Goal: Transaction & Acquisition: Purchase product/service

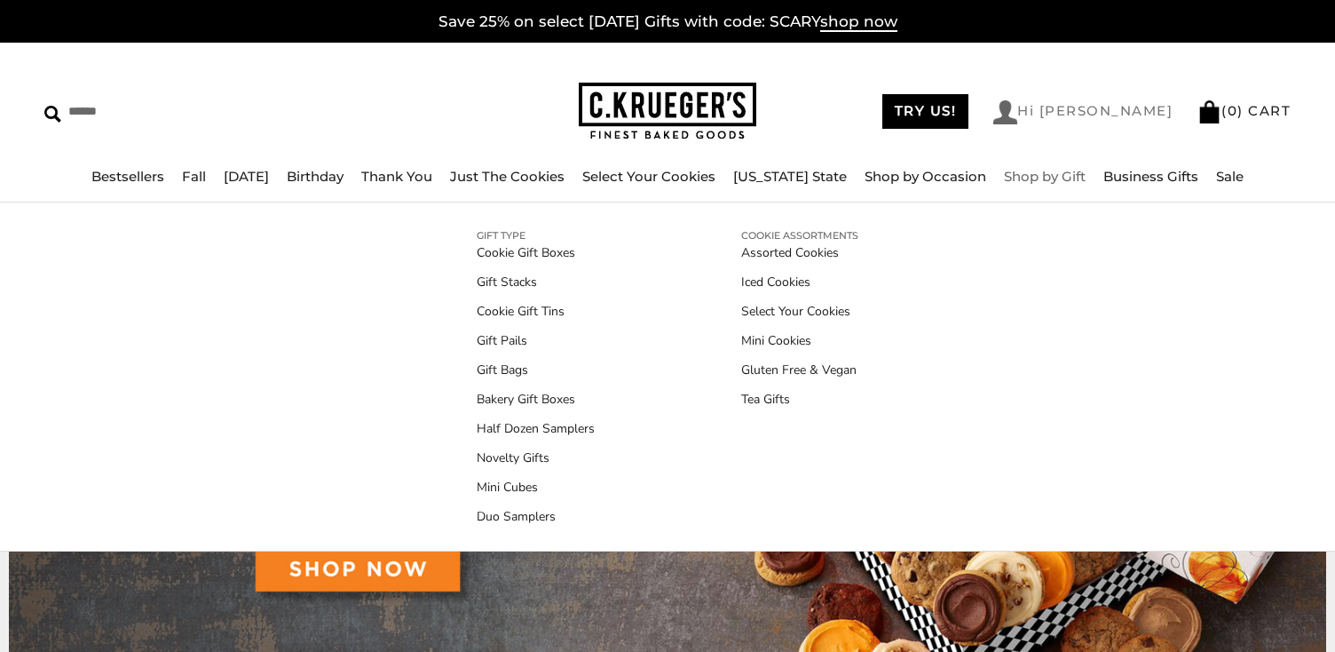
click at [1137, 107] on link "Hi [PERSON_NAME]" at bounding box center [1083, 112] width 179 height 24
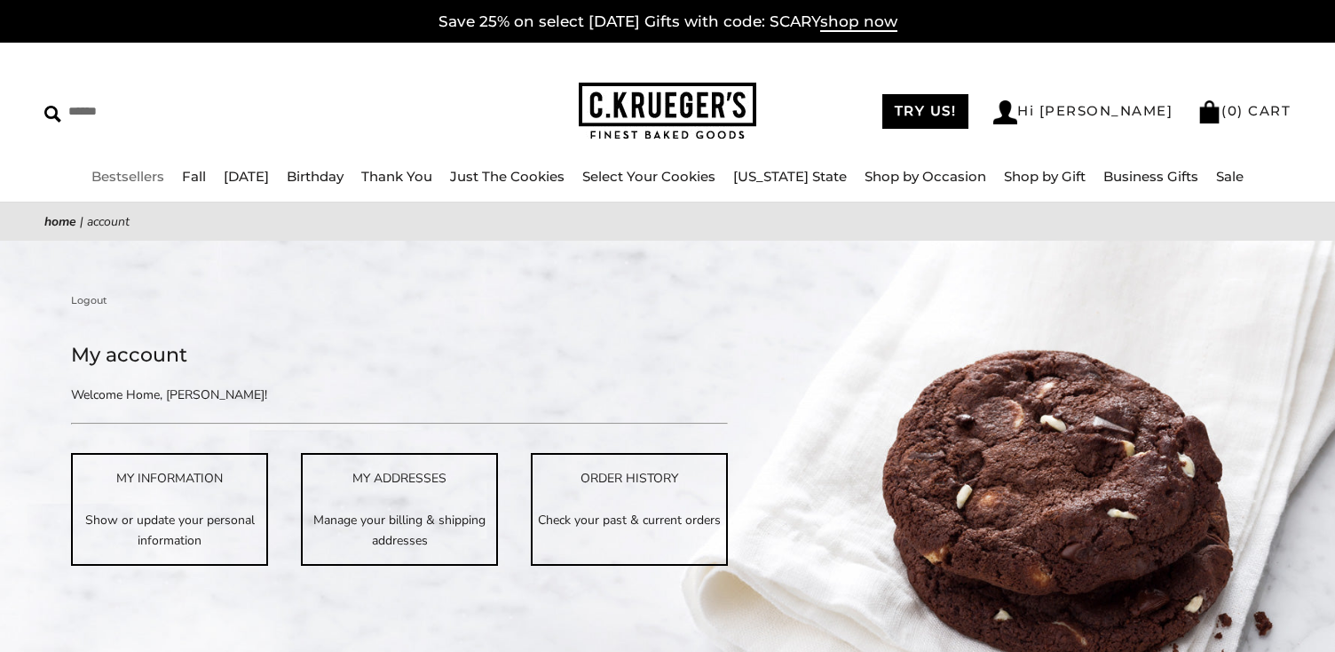
click at [135, 172] on link "Bestsellers" at bounding box center [127, 176] width 73 height 17
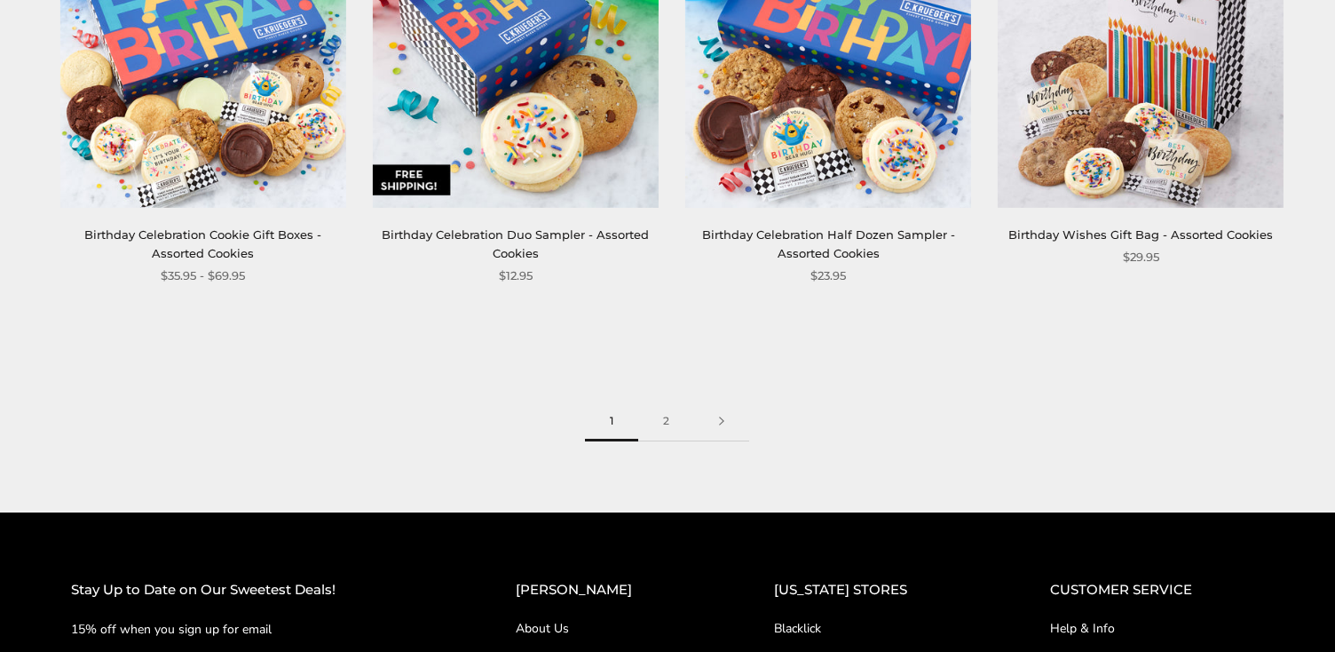
scroll to position [2512, 0]
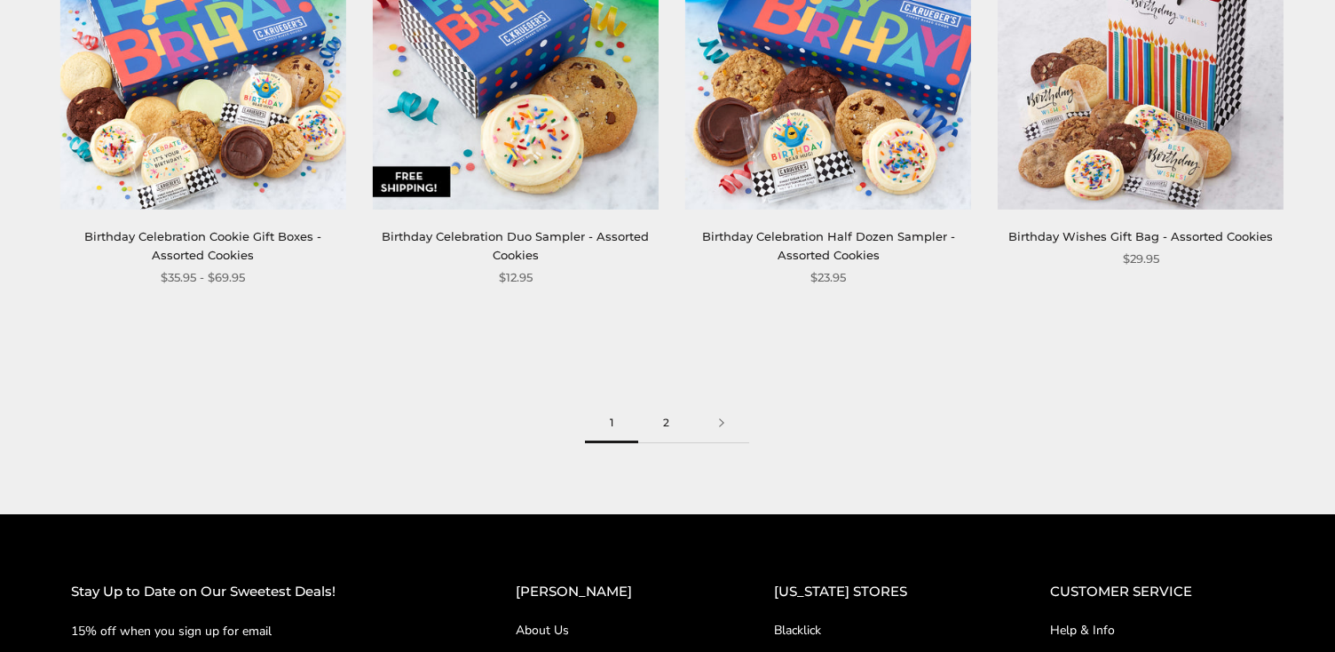
click at [665, 414] on link "2" at bounding box center [666, 423] width 56 height 40
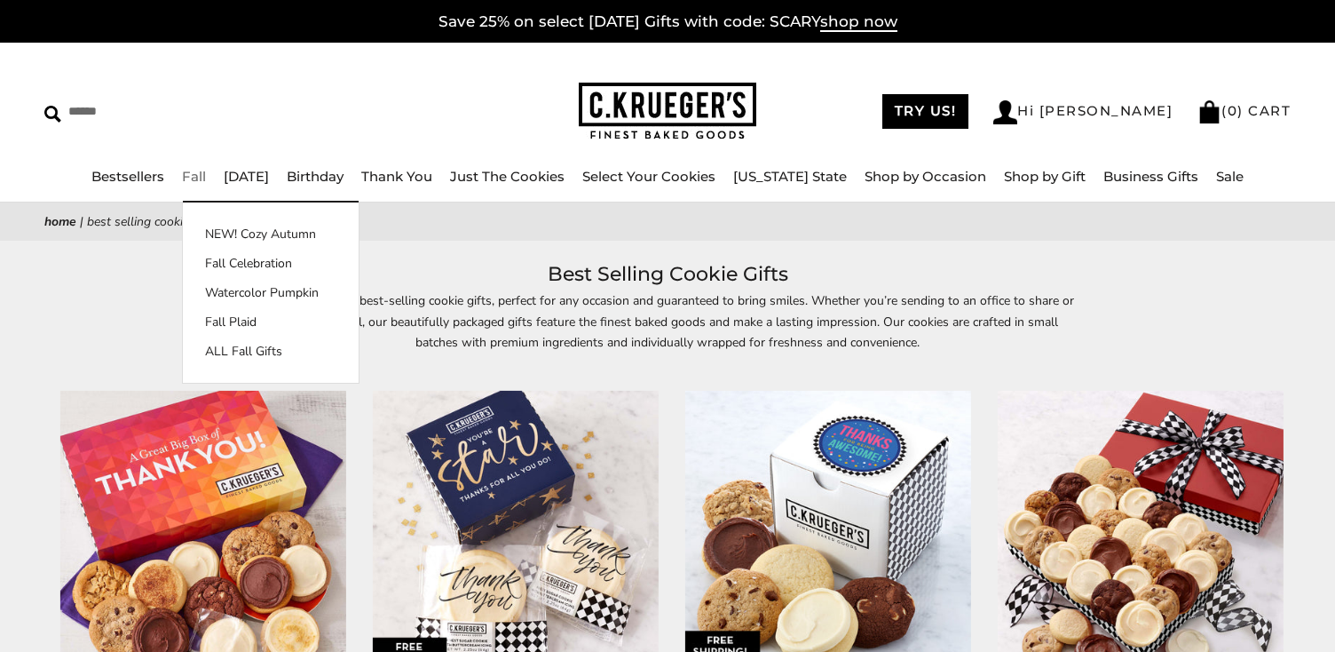
drag, startPoint x: 236, startPoint y: 347, endPoint x: 333, endPoint y: 338, distance: 97.2
click at [236, 347] on link "ALL Fall Gifts" at bounding box center [271, 351] width 176 height 19
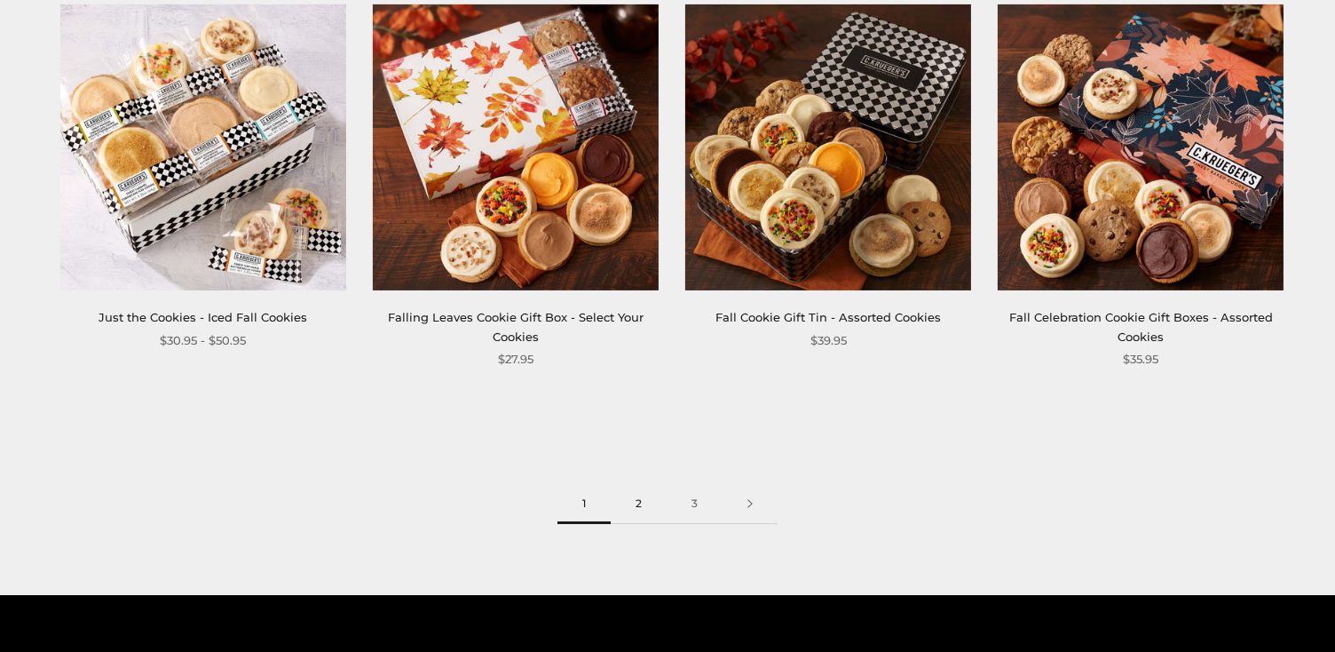
scroll to position [2413, 0]
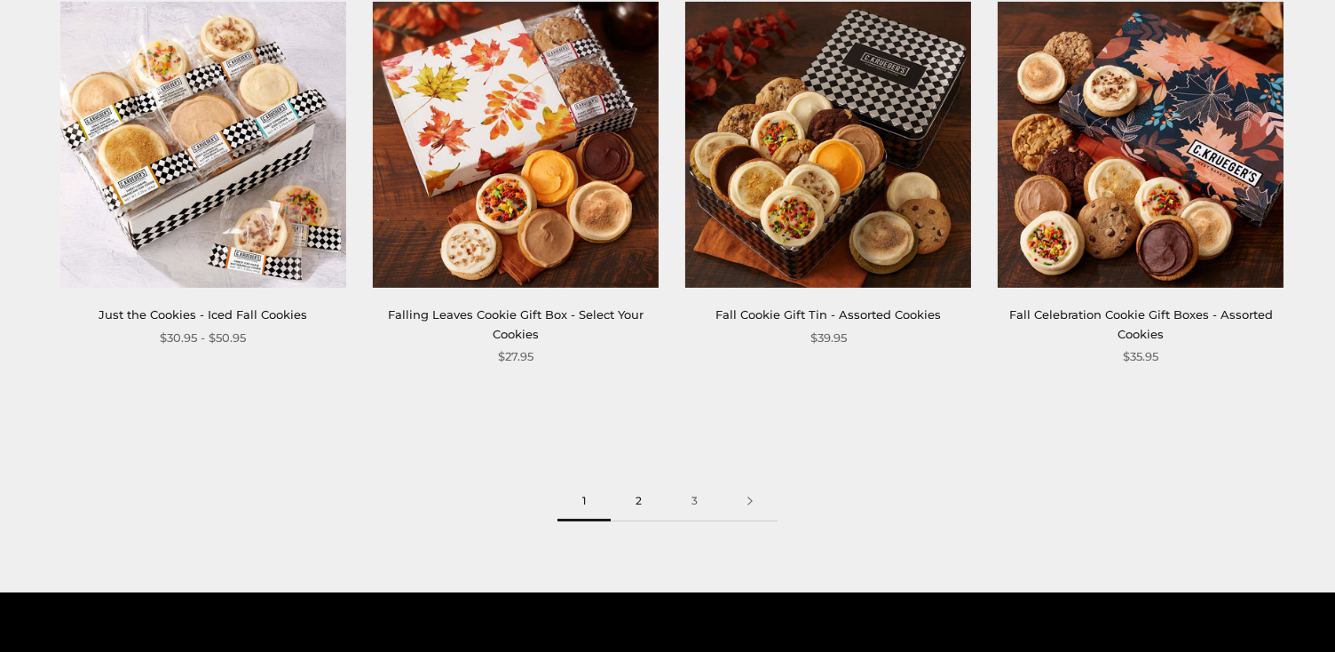
click at [638, 500] on link "2" at bounding box center [639, 501] width 56 height 40
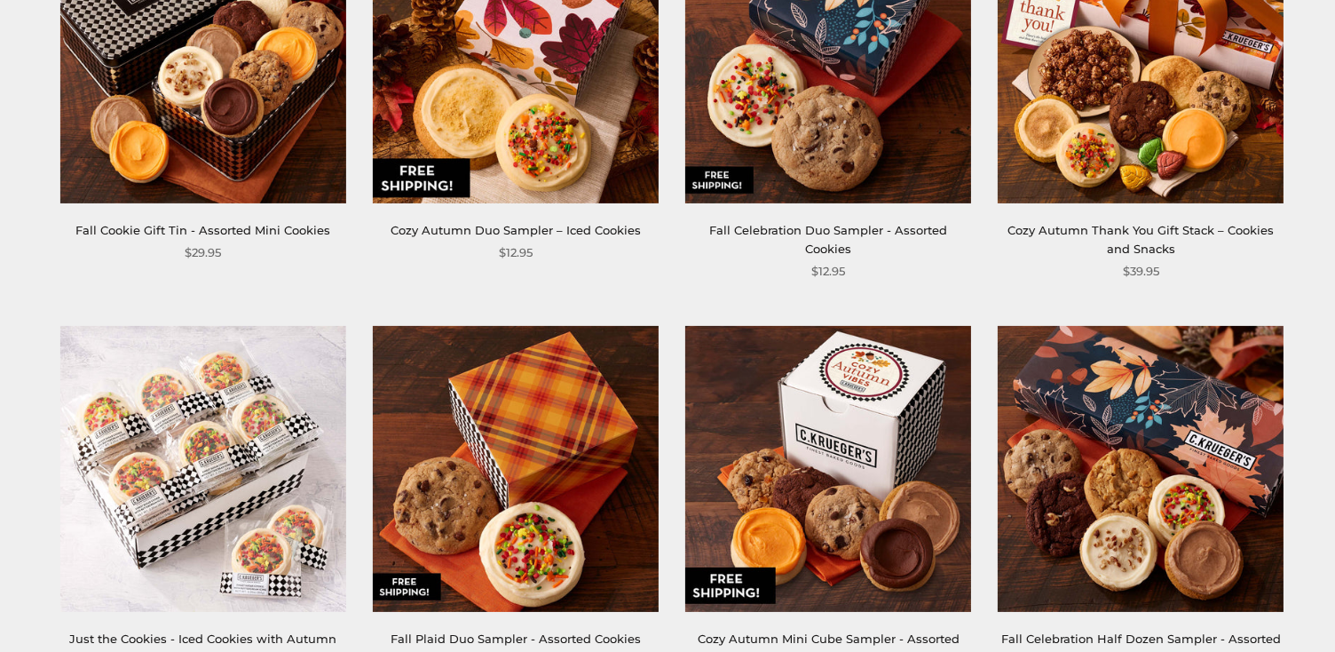
scroll to position [882, 0]
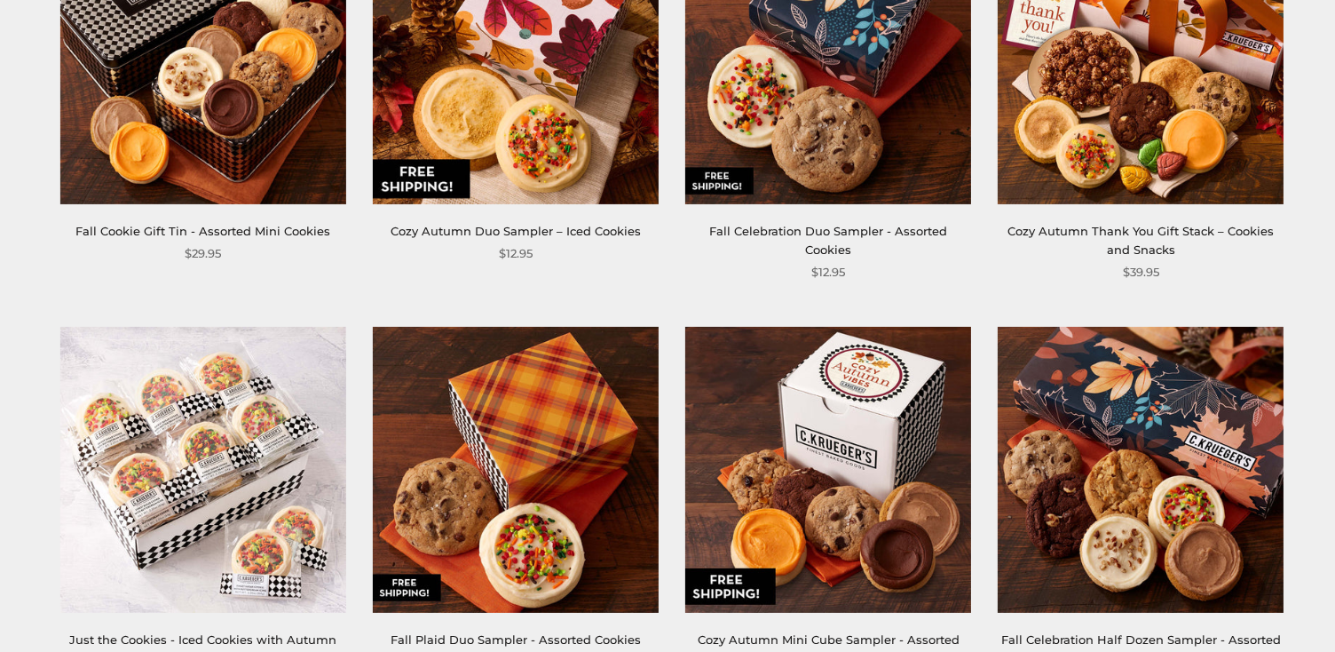
click at [504, 123] on img at bounding box center [516, 60] width 286 height 286
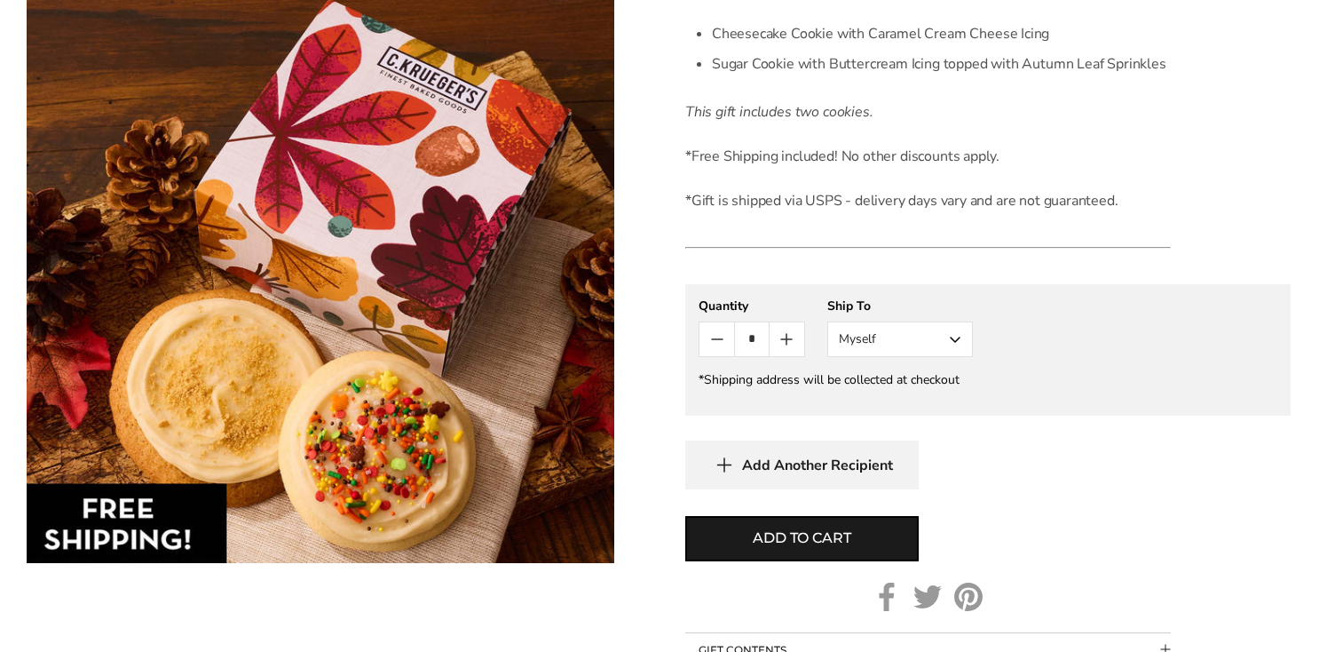
scroll to position [566, 0]
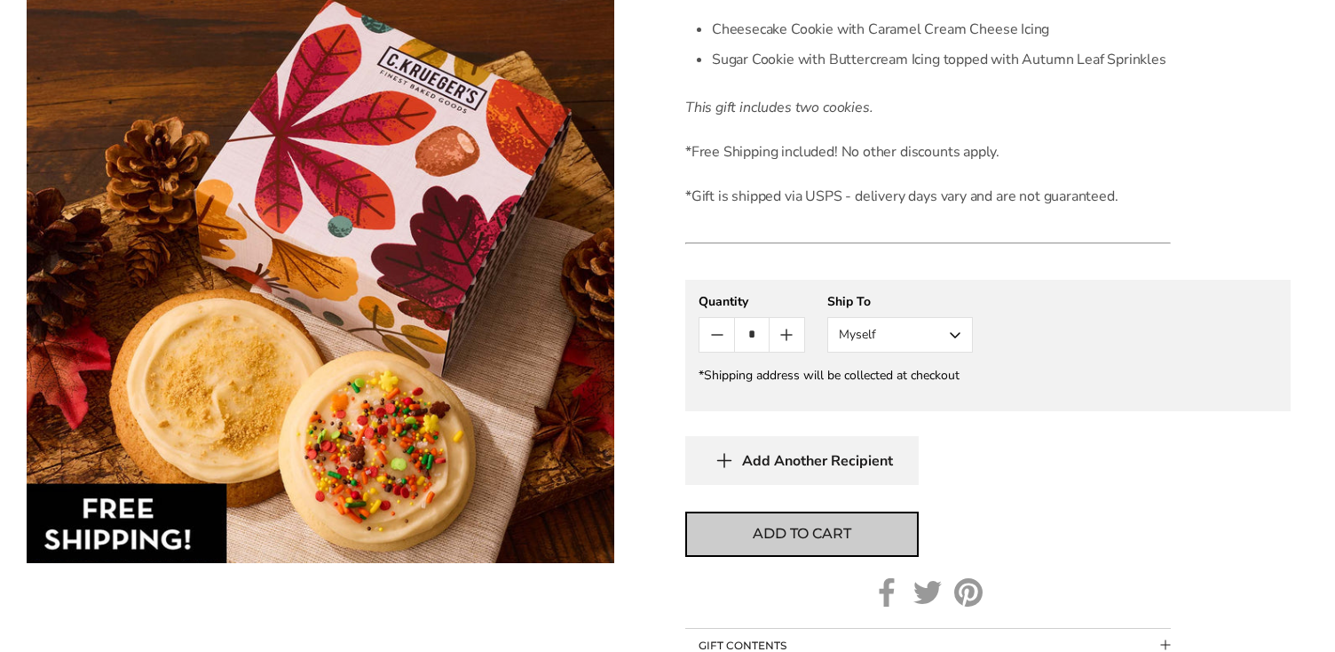
click at [806, 532] on span "Add to cart" at bounding box center [802, 533] width 98 height 21
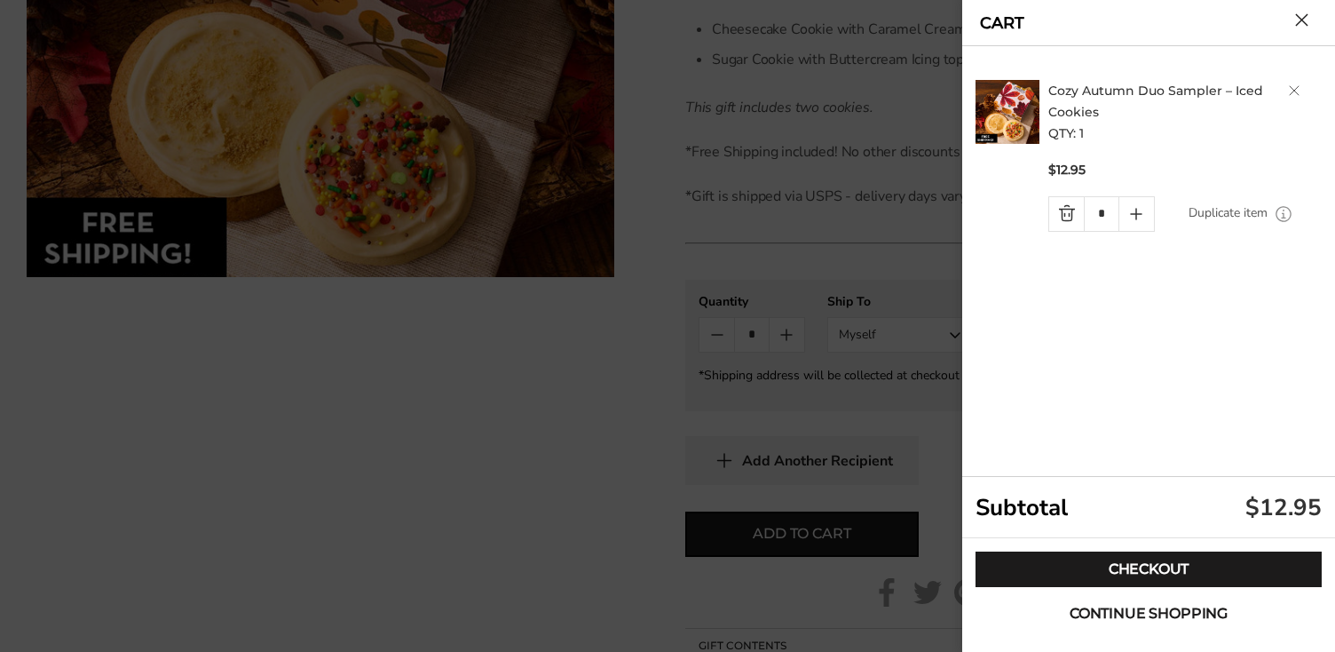
click at [1129, 612] on span "Continue shopping" at bounding box center [1149, 613] width 158 height 14
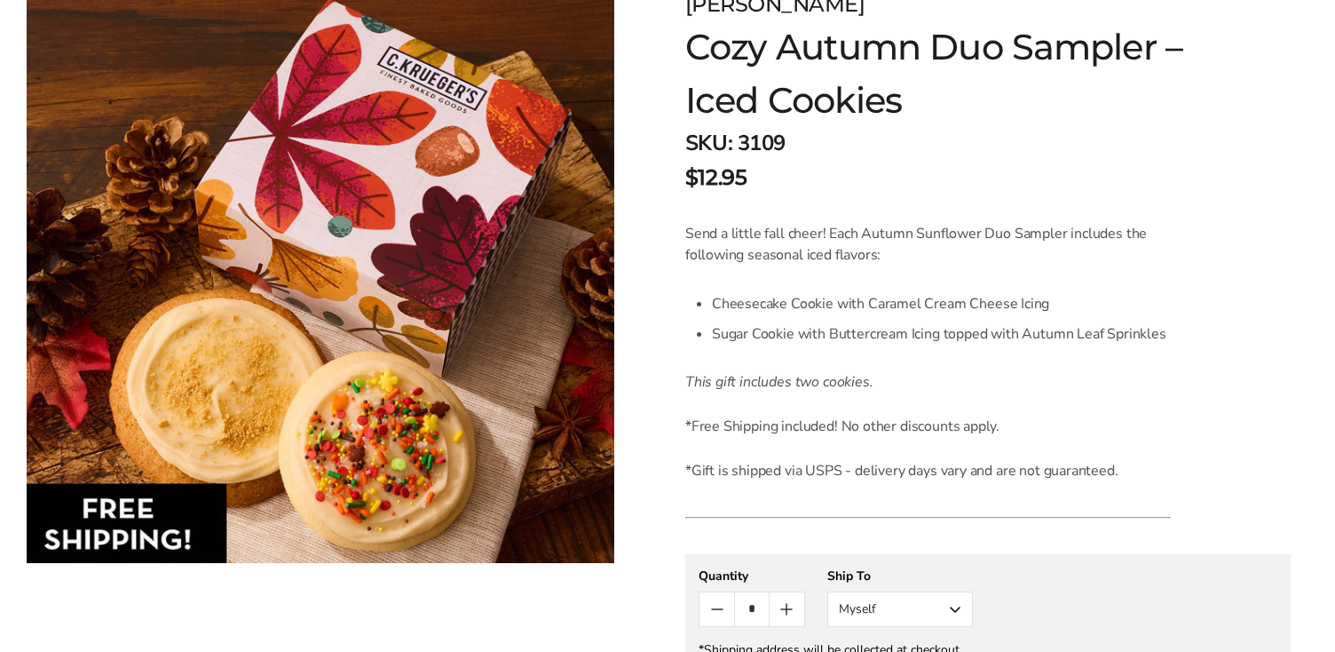
scroll to position [274, 0]
